Goal: Transaction & Acquisition: Purchase product/service

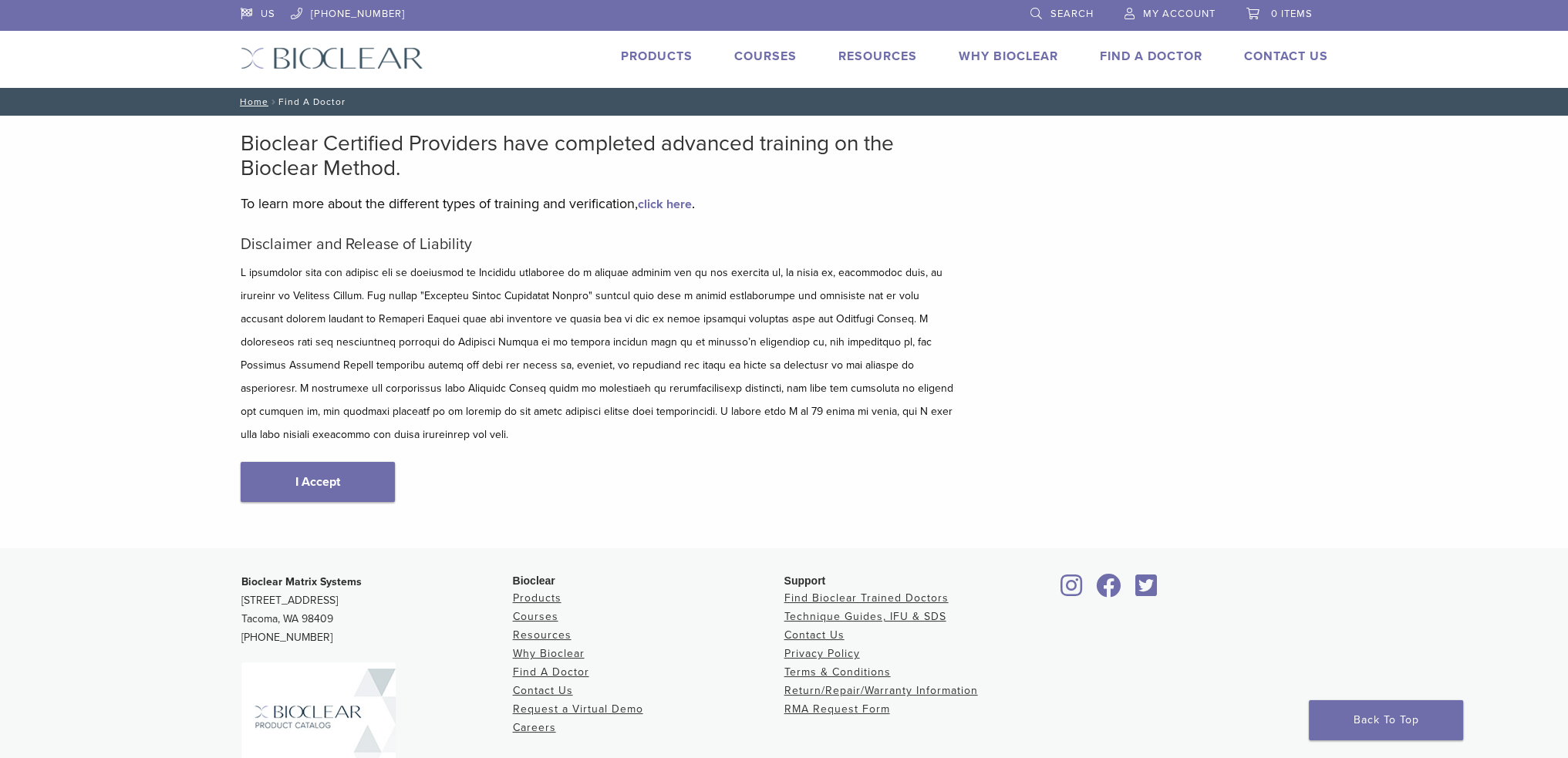
click at [1199, 13] on span "My Account" at bounding box center [1180, 14] width 72 height 13
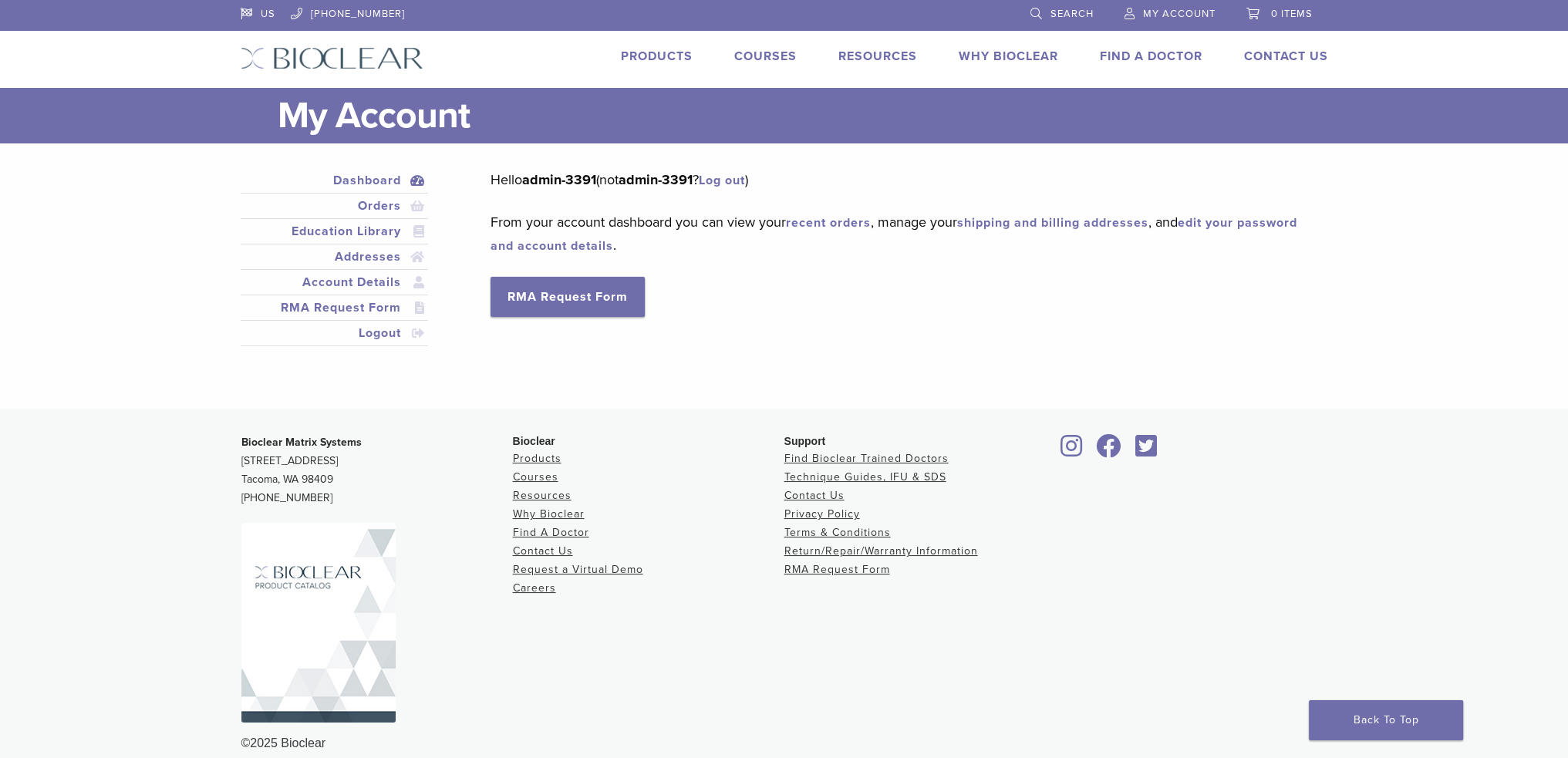
click at [656, 52] on link "Products" at bounding box center [657, 56] width 72 height 16
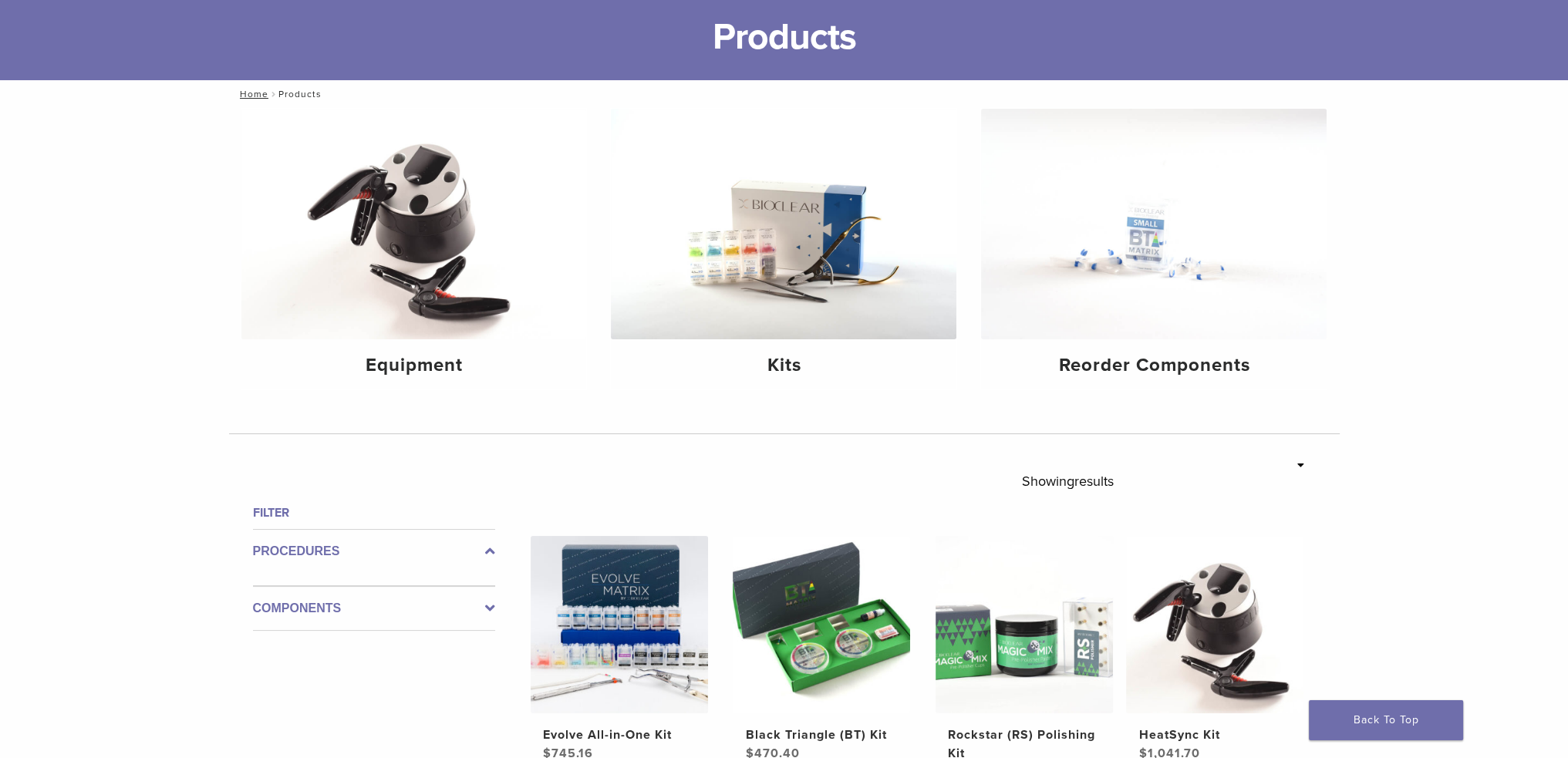
scroll to position [155, 0]
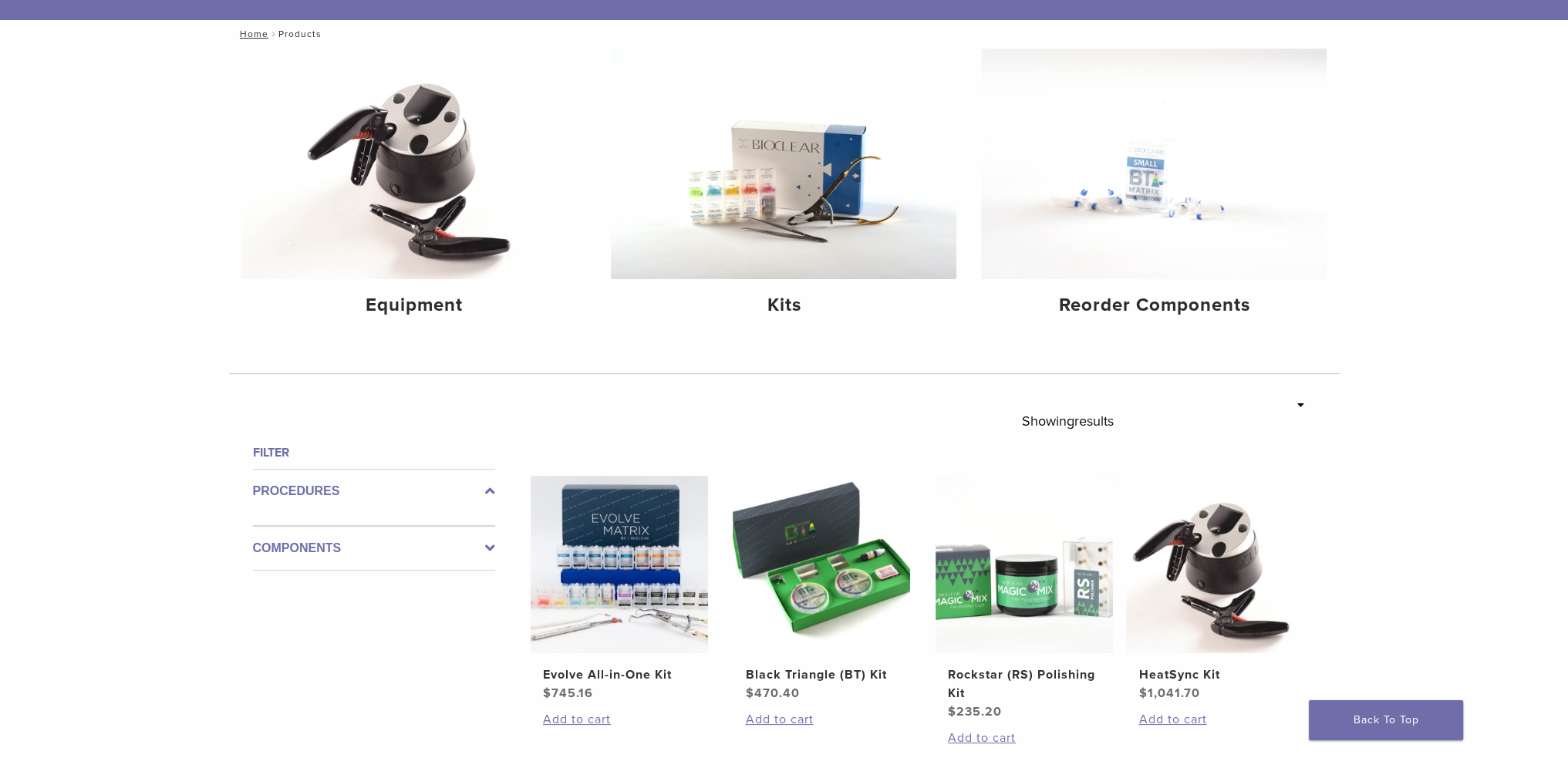
click at [490, 547] on icon at bounding box center [491, 548] width 10 height 18
click at [488, 533] on icon at bounding box center [491, 535] width 10 height 18
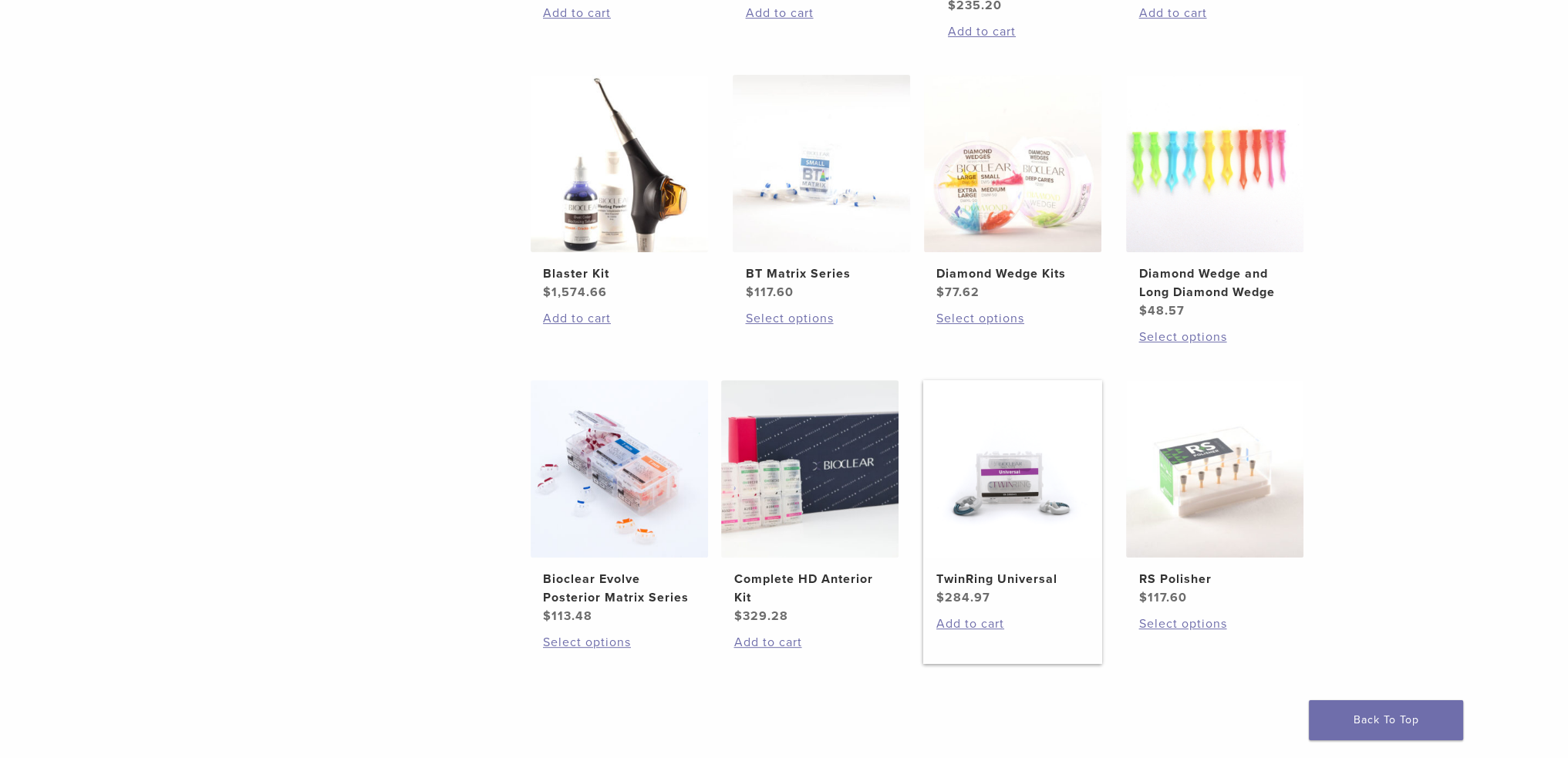
scroll to position [848, 0]
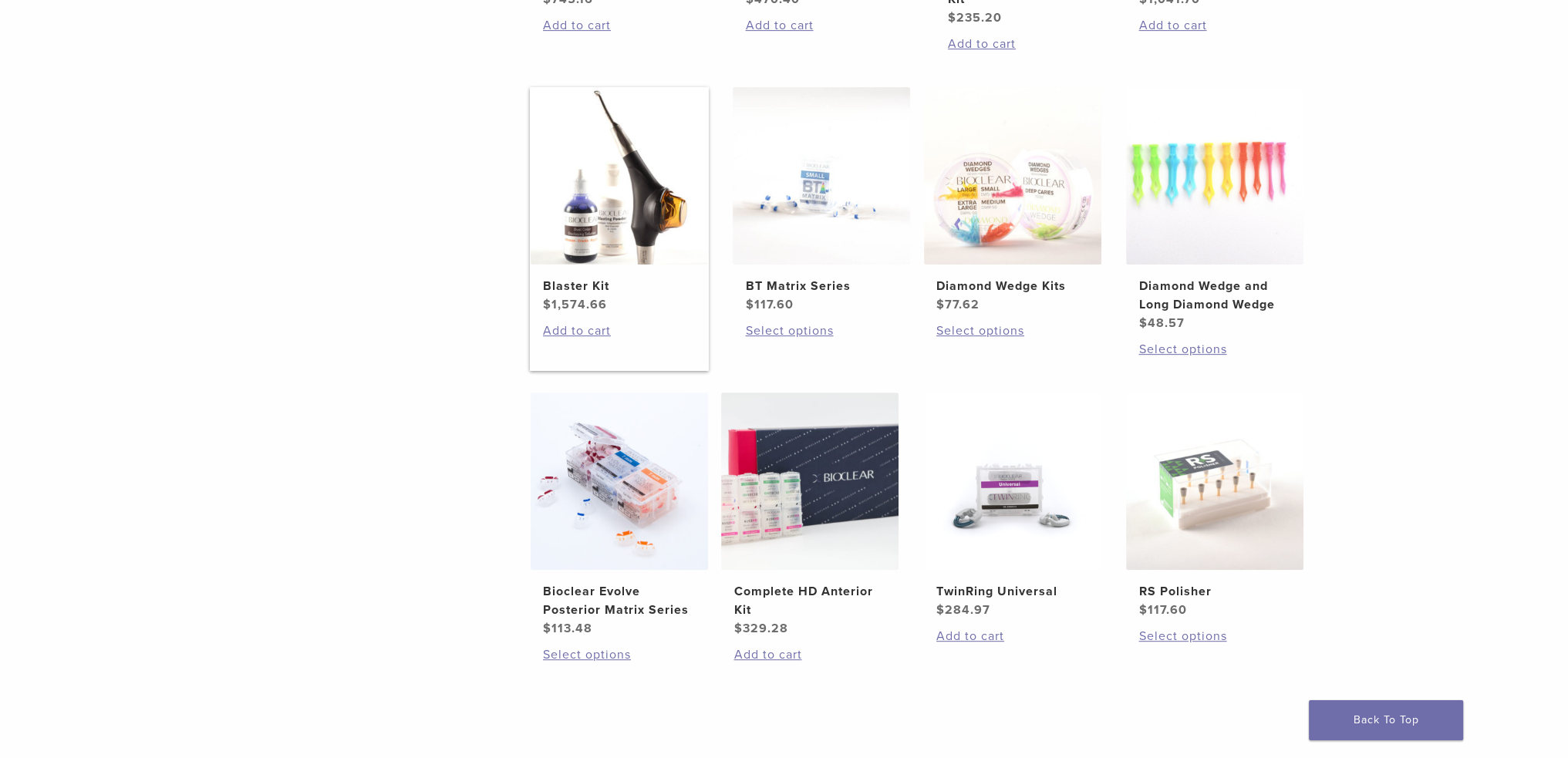
click at [590, 287] on h2 "Blaster Kit" at bounding box center [619, 286] width 153 height 18
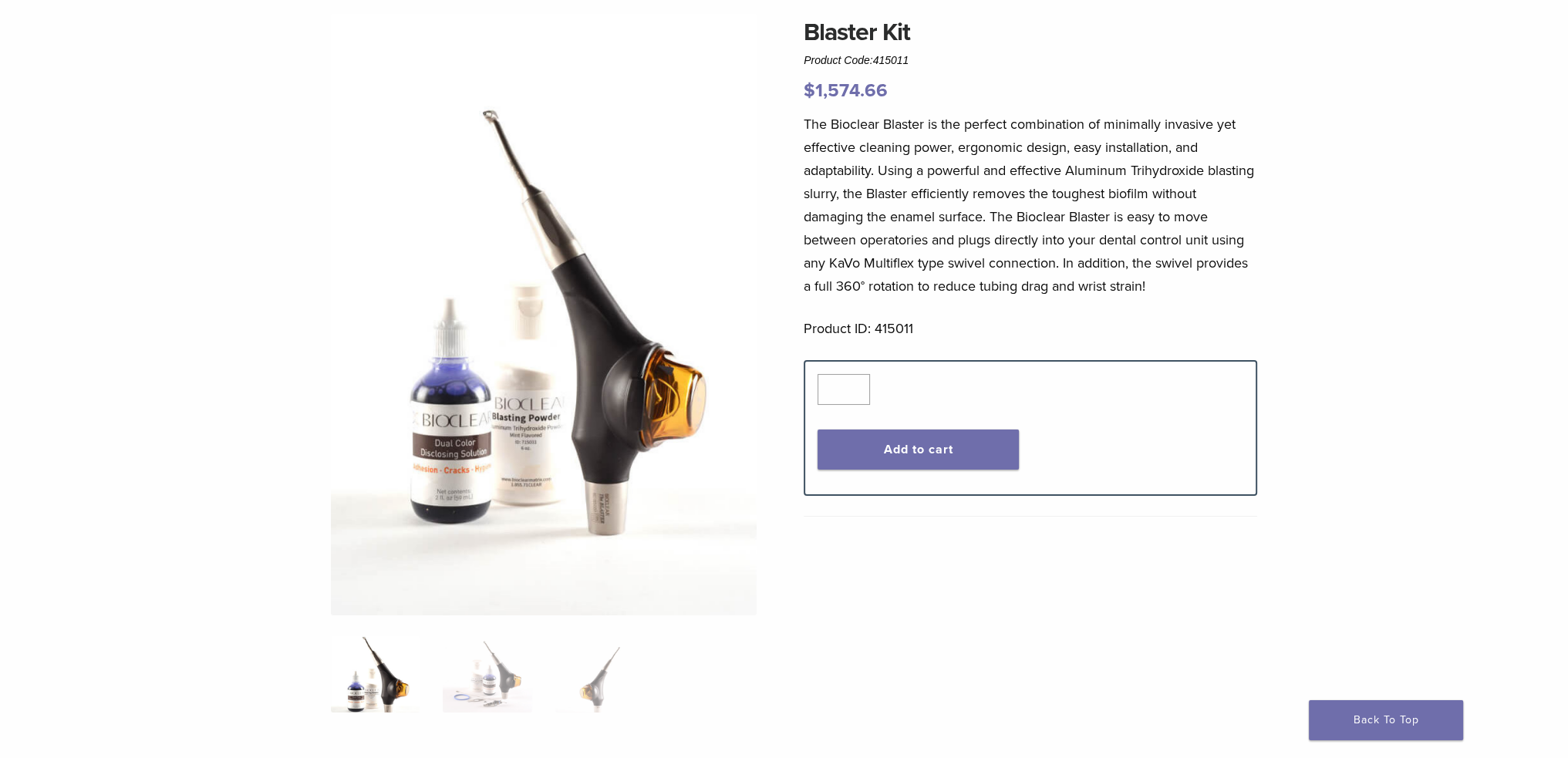
scroll to position [308, 0]
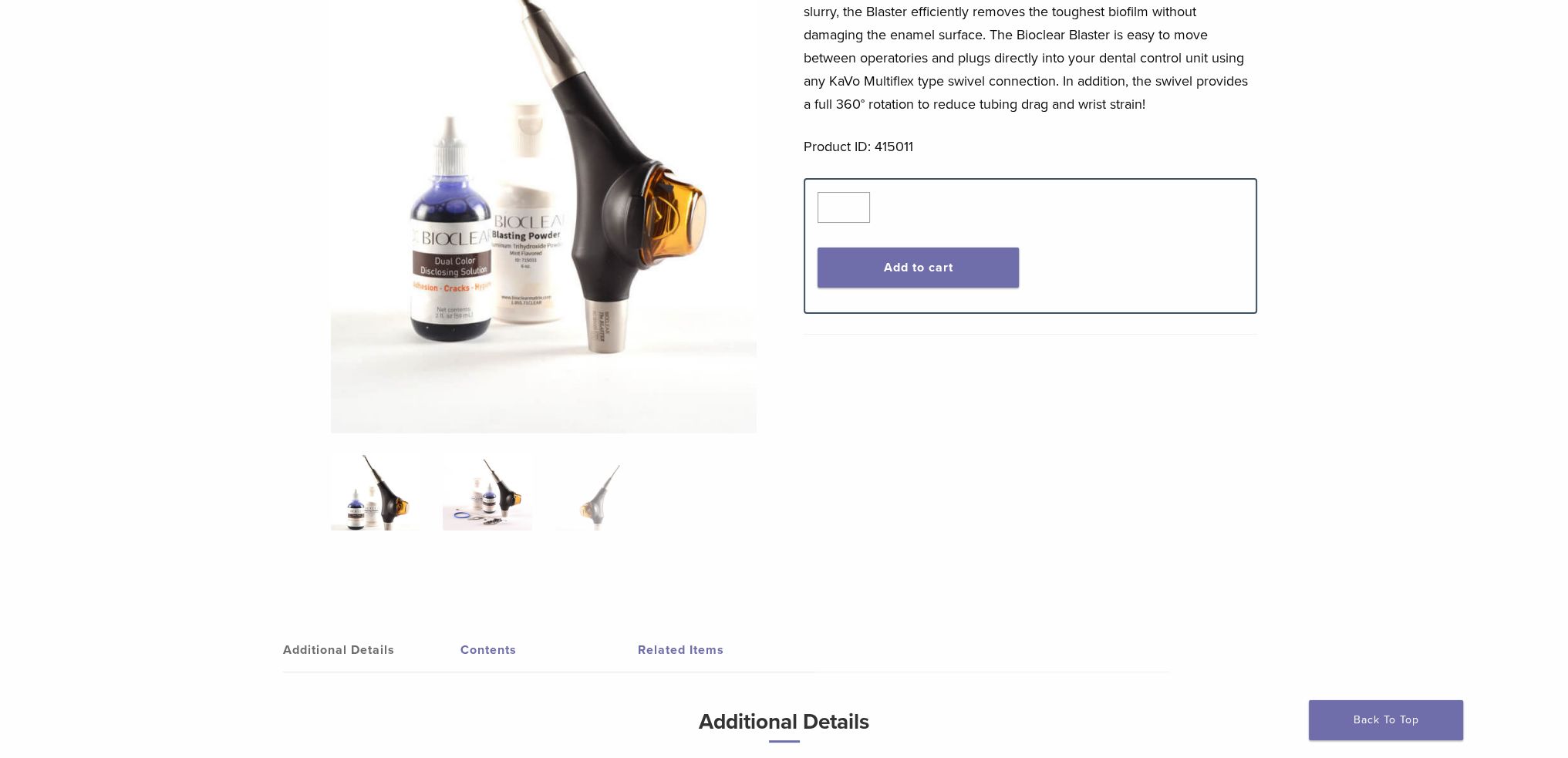
click at [474, 494] on img at bounding box center [487, 491] width 89 height 77
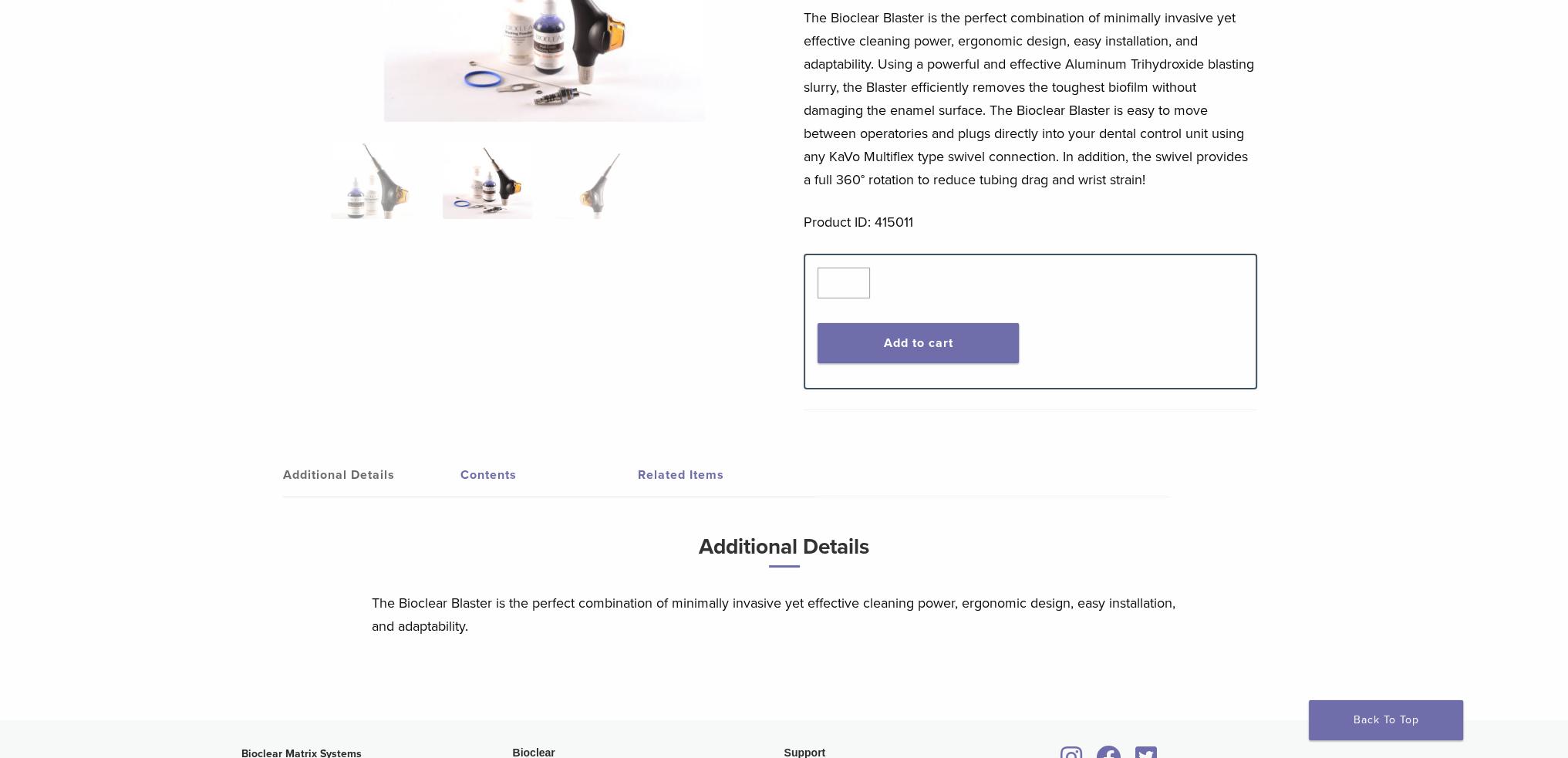
scroll to position [77, 0]
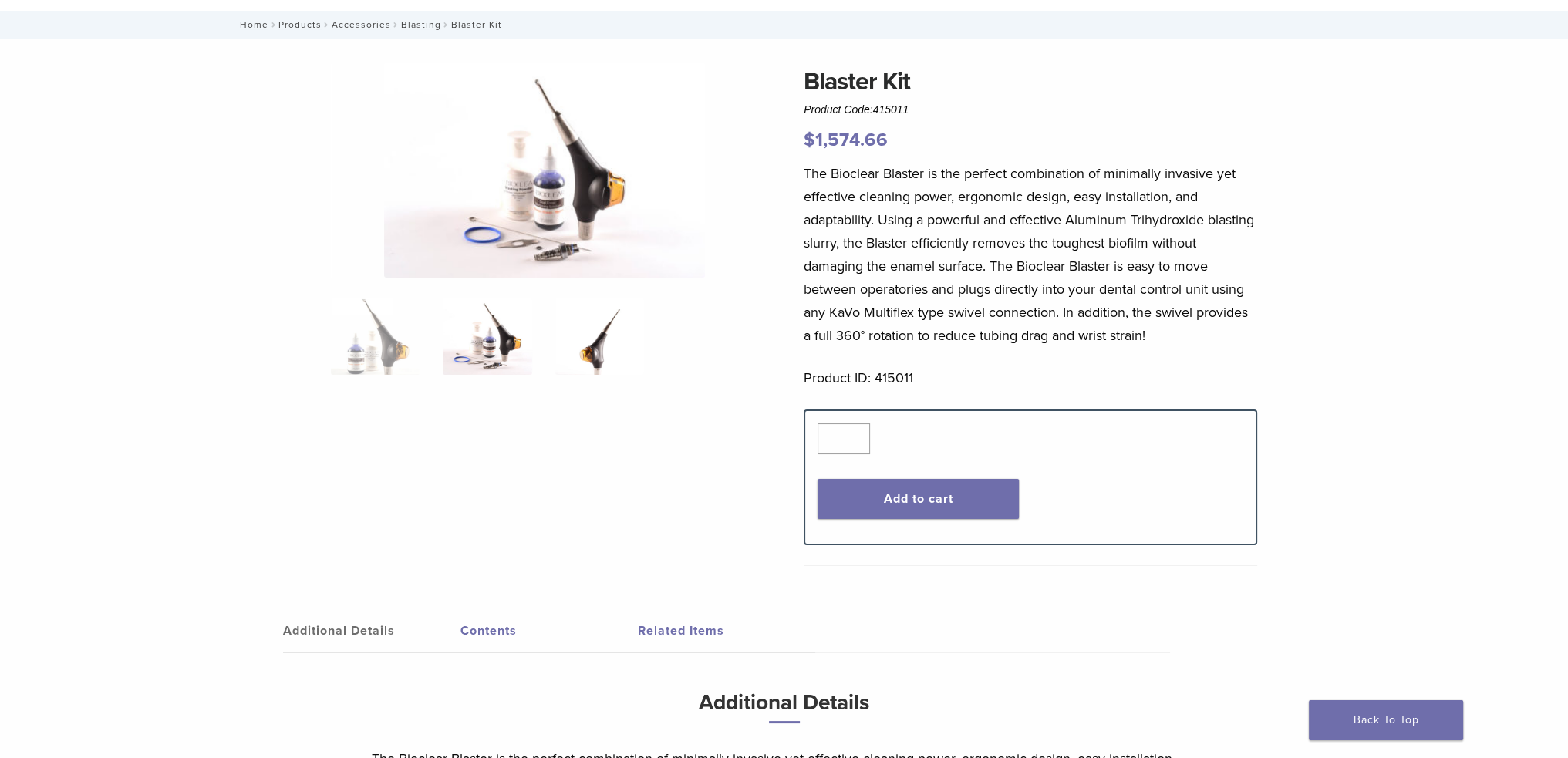
click at [596, 341] on img at bounding box center [600, 336] width 89 height 77
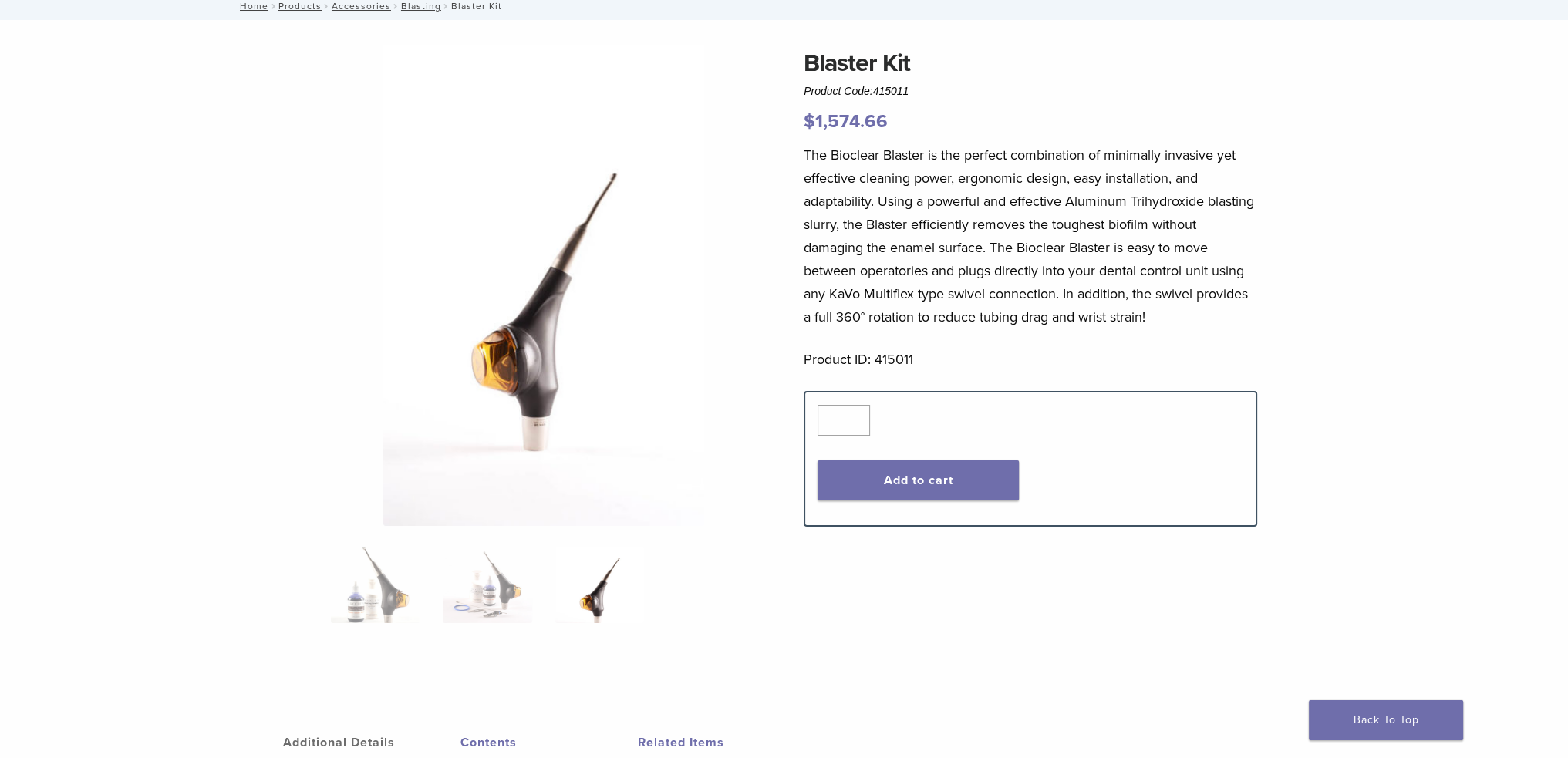
scroll to position [0, 0]
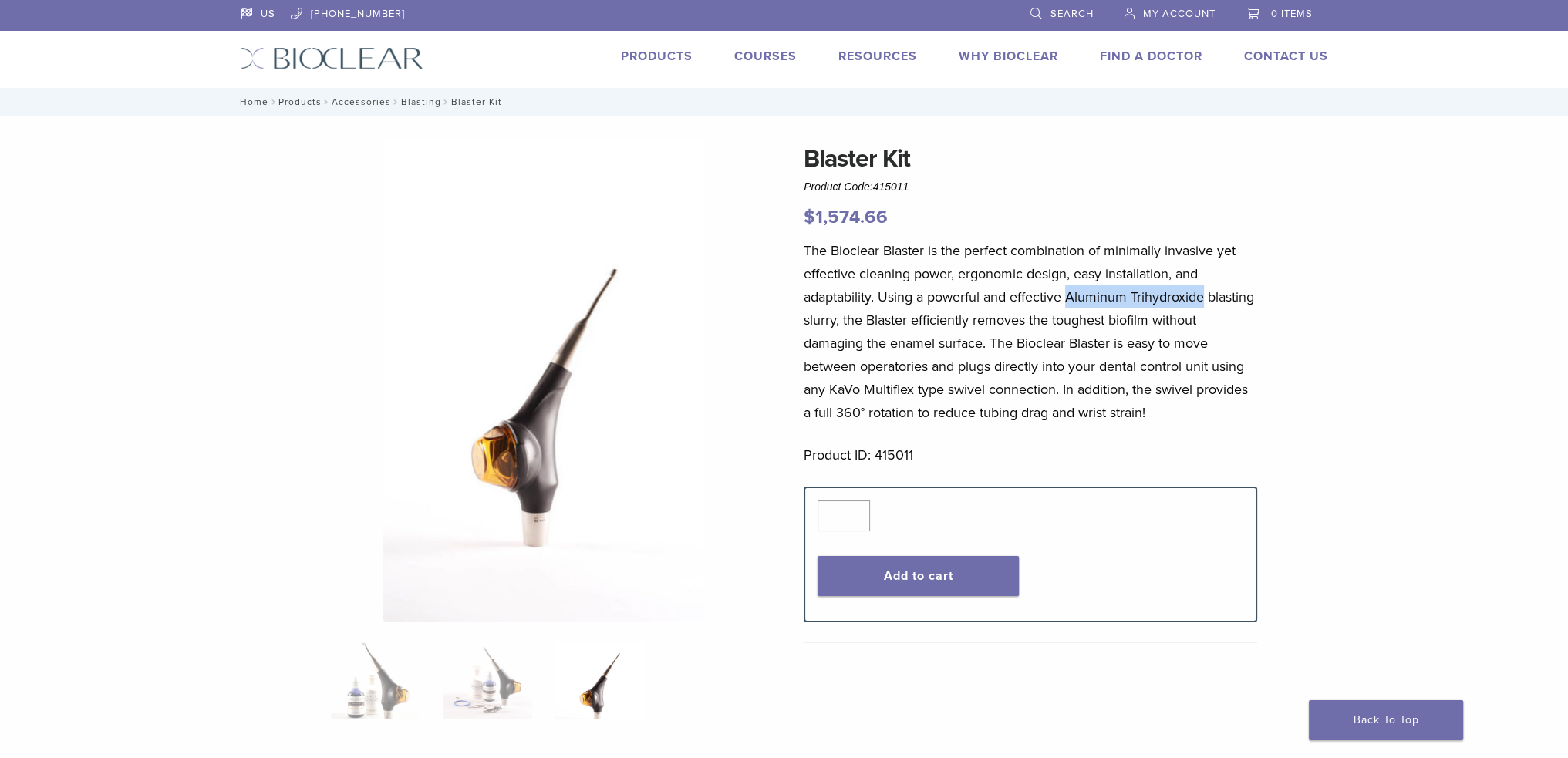
drag, startPoint x: 1069, startPoint y: 296, endPoint x: 1212, endPoint y: 296, distance: 143.0
click at [1212, 296] on p "The Bioclear Blaster is the perfect combination of minimally invasive yet effec…" at bounding box center [1031, 332] width 454 height 185
click at [1064, 22] on link "Search" at bounding box center [1062, 12] width 63 height 23
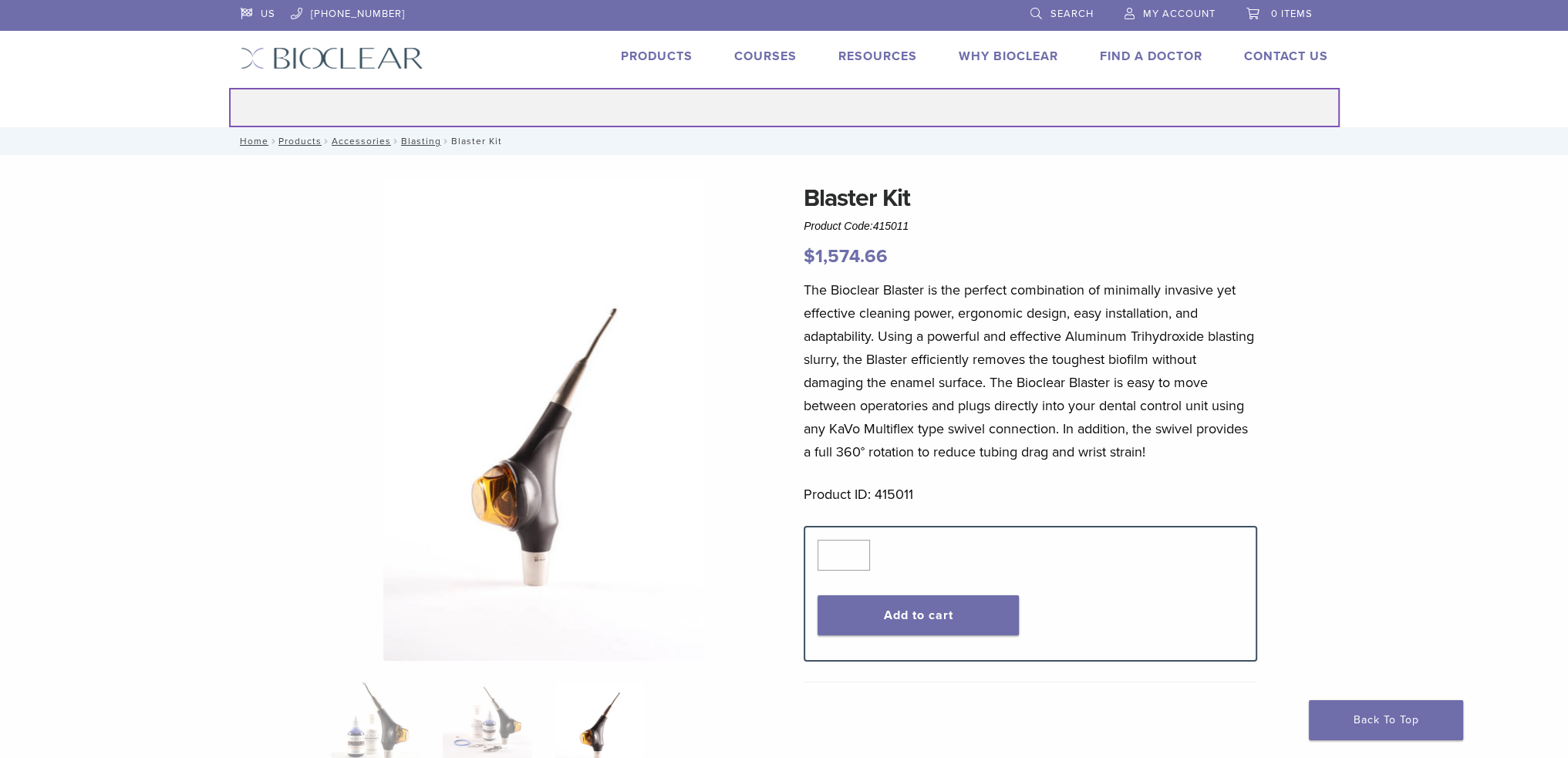
click at [806, 117] on input "Search for:" at bounding box center [784, 107] width 1111 height 39
type input "**********"
click at [229, 88] on button "Search" at bounding box center [229, 88] width 1 height 1
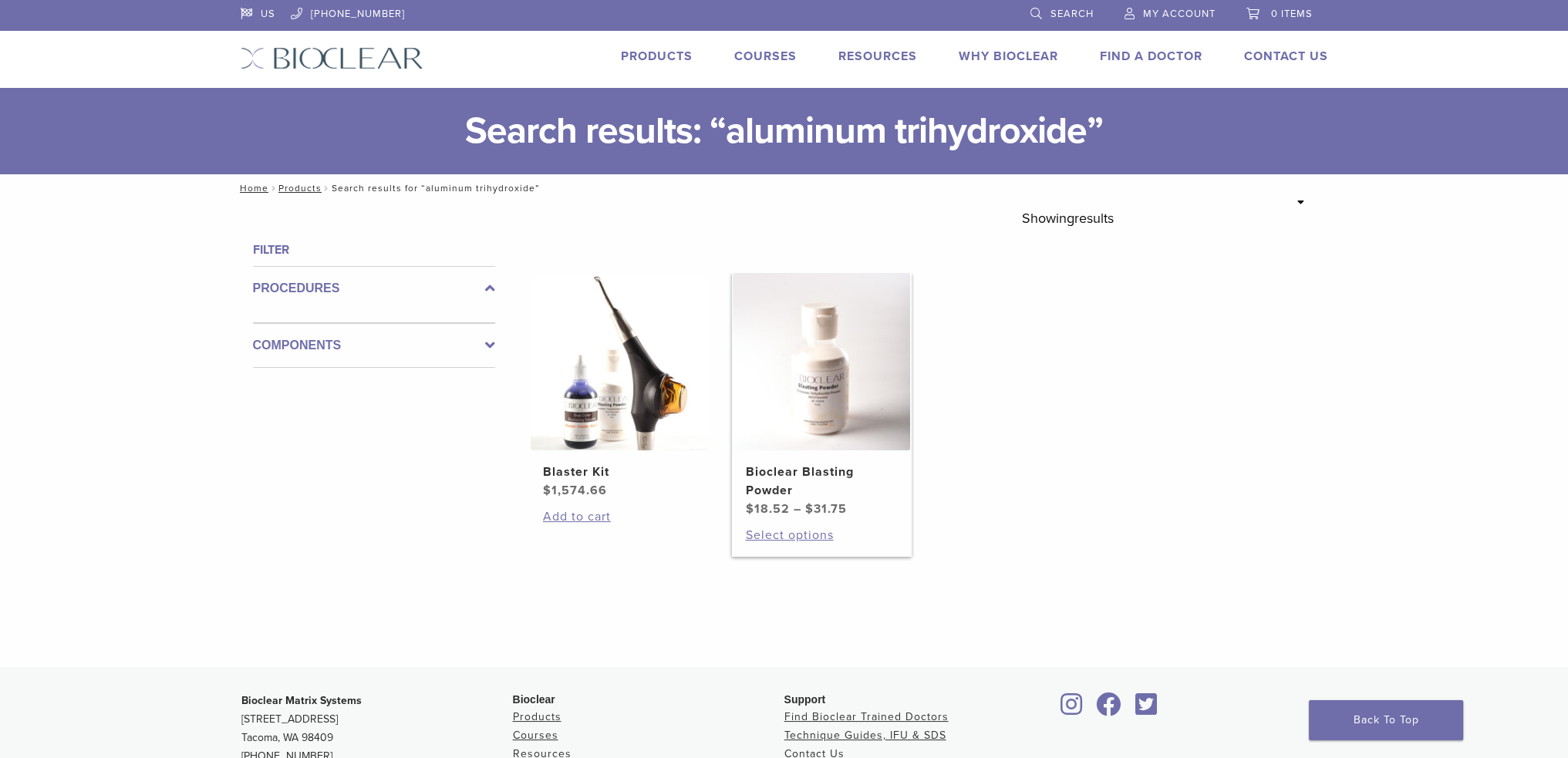
click at [819, 474] on h2 "Bioclear Blasting Powder" at bounding box center [821, 482] width 153 height 37
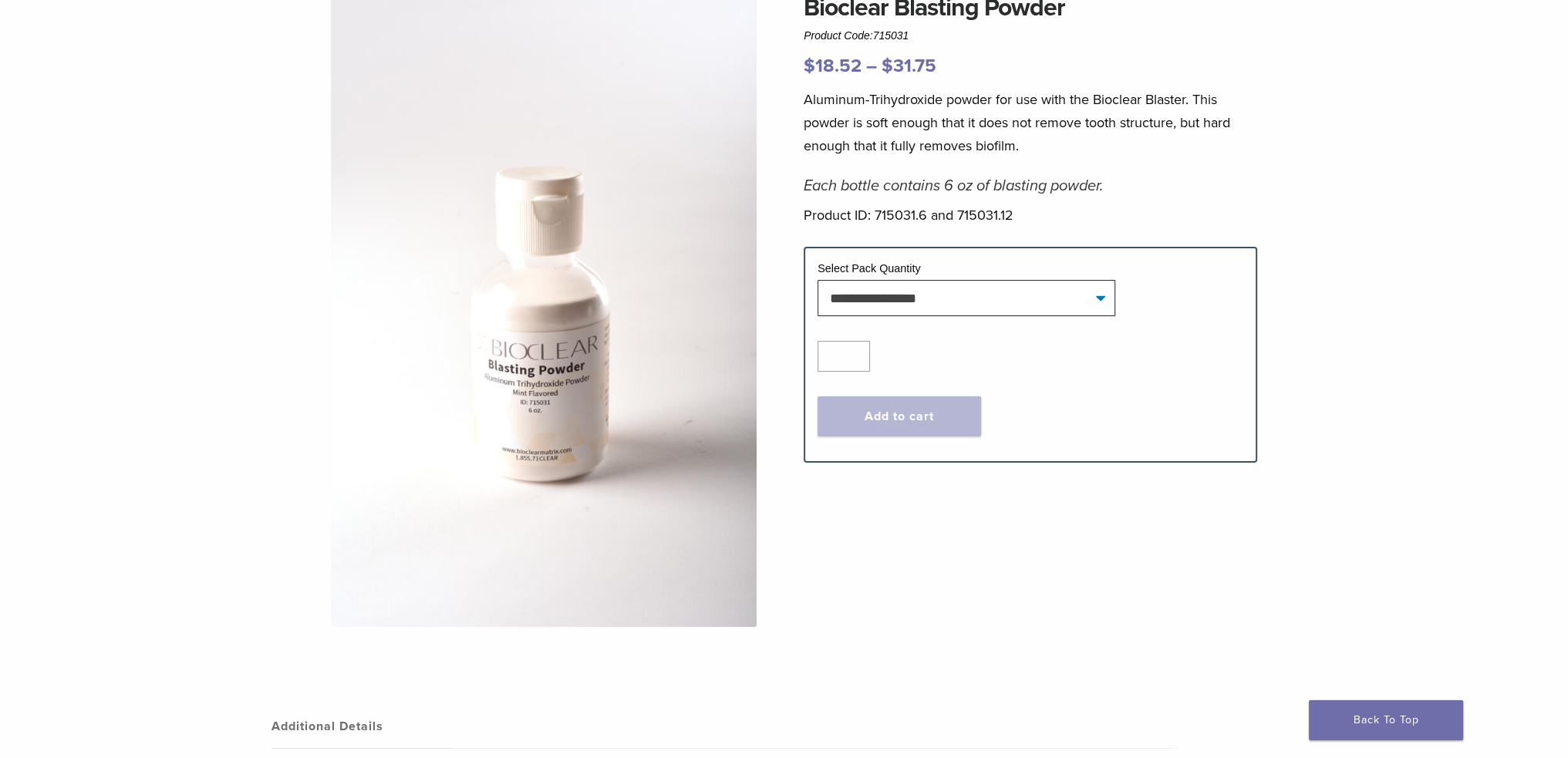
scroll to position [155, 0]
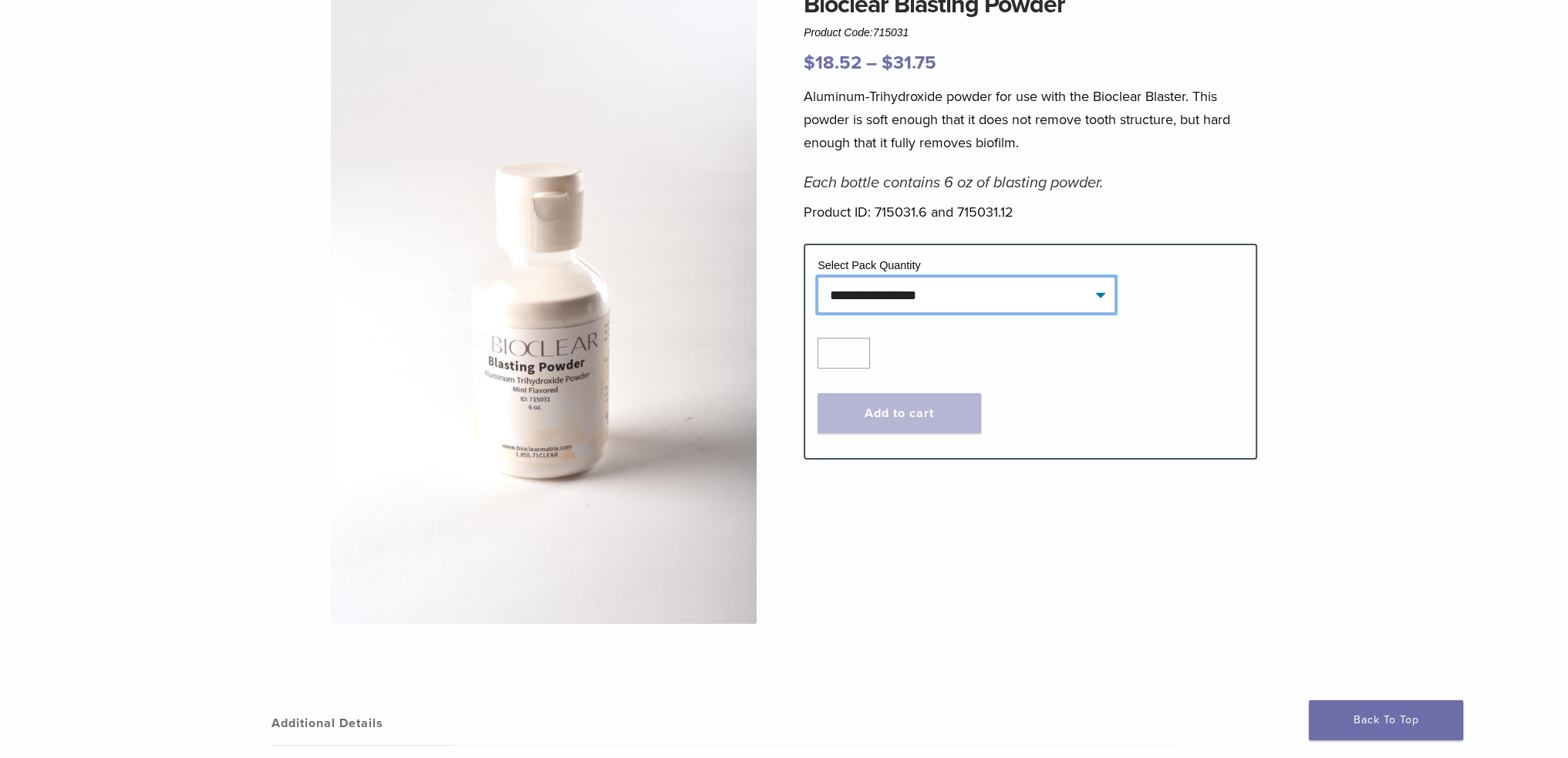
click at [1103, 292] on select "**********" at bounding box center [966, 295] width 298 height 35
click at [1106, 289] on select "**********" at bounding box center [966, 295] width 298 height 35
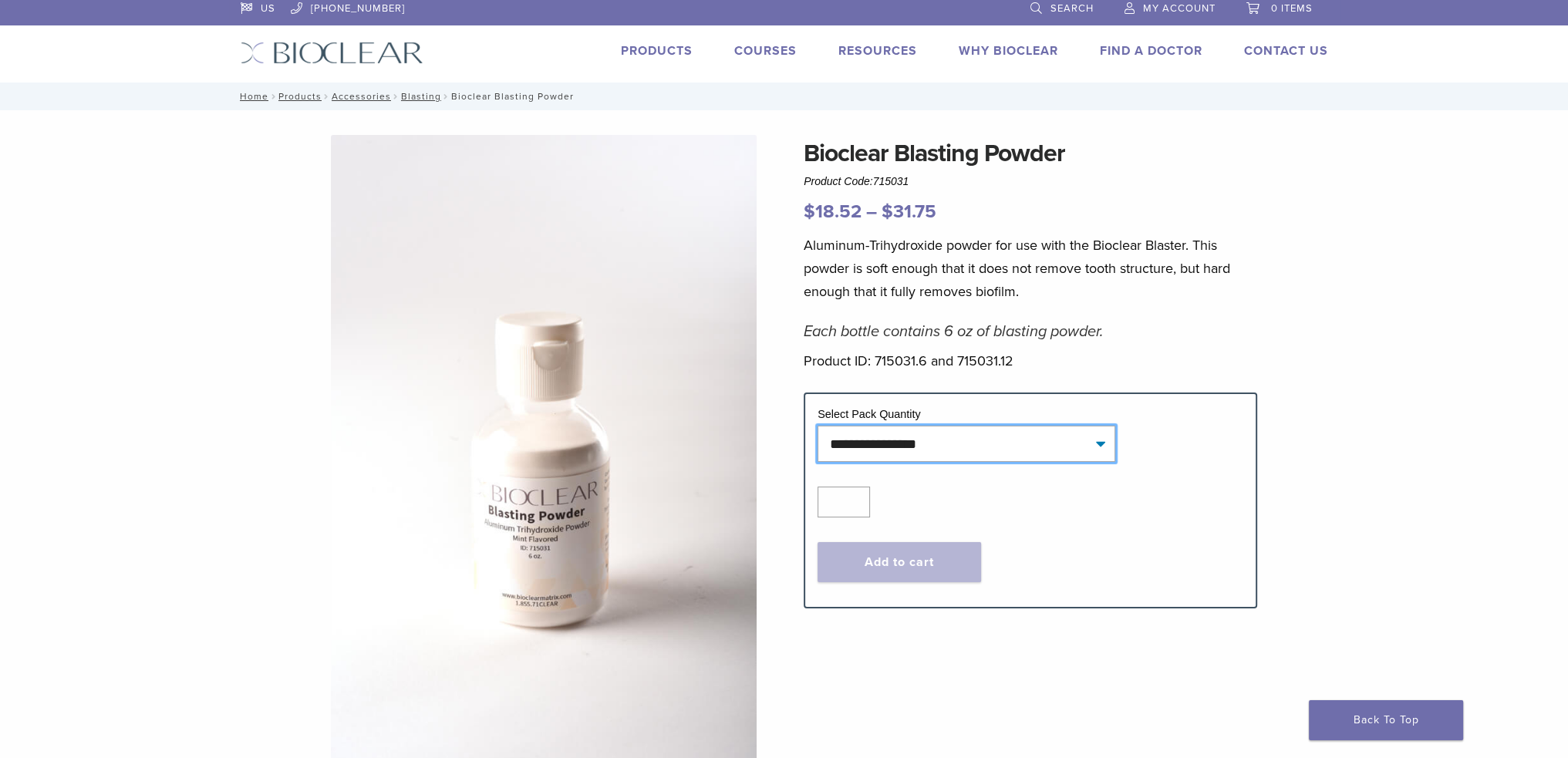
scroll to position [0, 0]
